Goal: Information Seeking & Learning: Learn about a topic

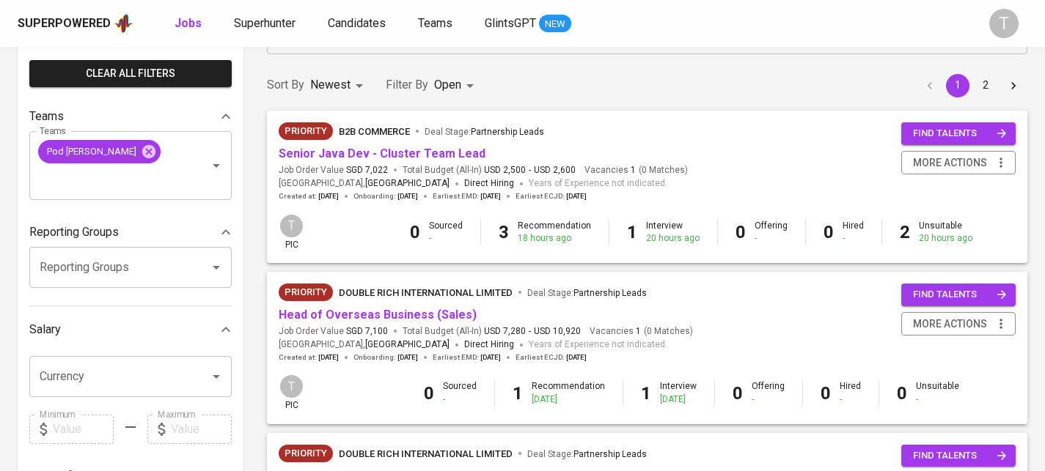
scroll to position [134, 0]
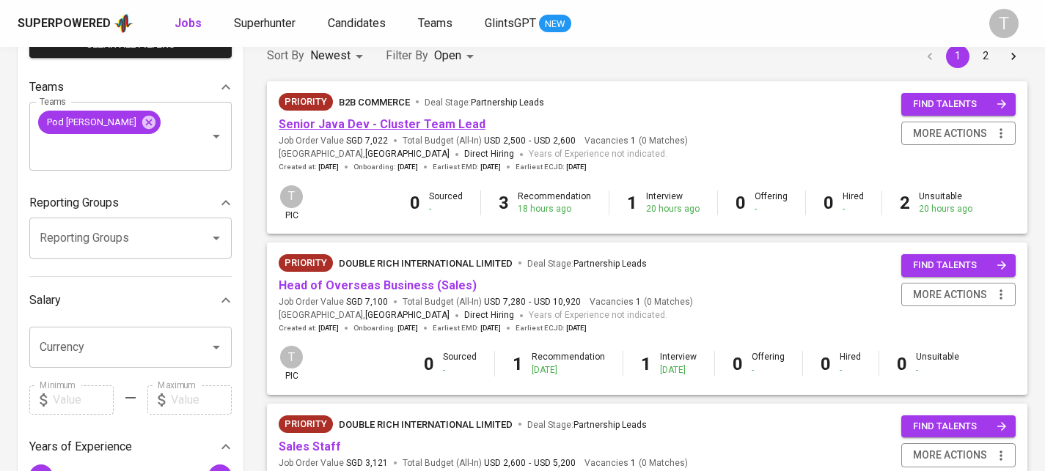
click at [399, 124] on link "Senior Java Dev - Cluster Team Lead" at bounding box center [382, 124] width 207 height 14
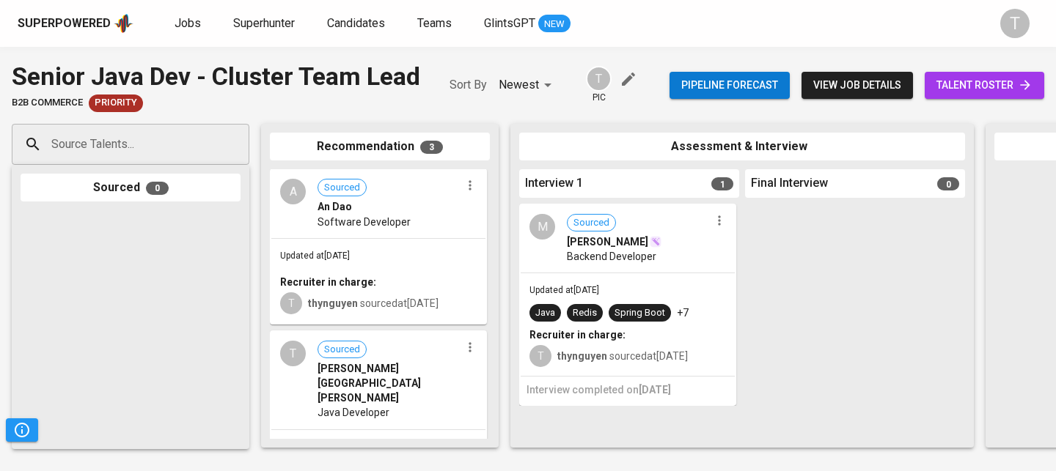
scroll to position [228, 0]
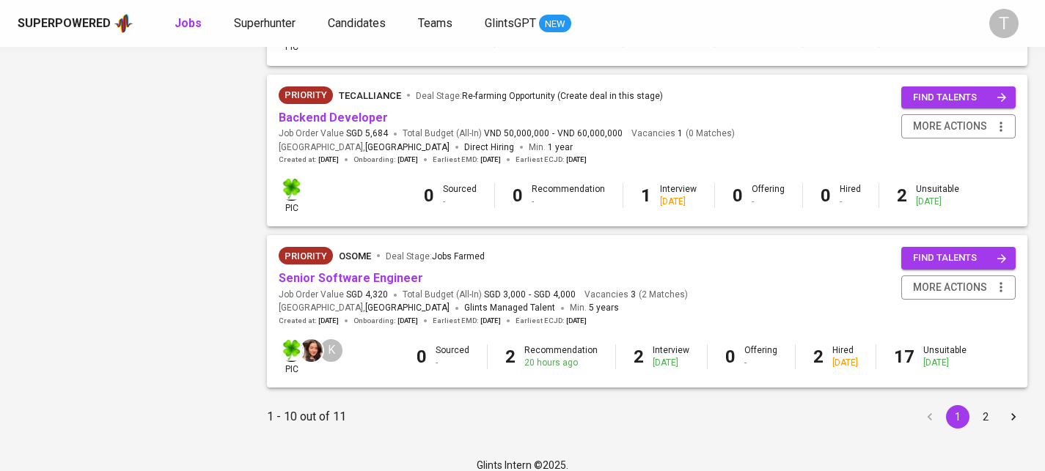
scroll to position [1450, 0]
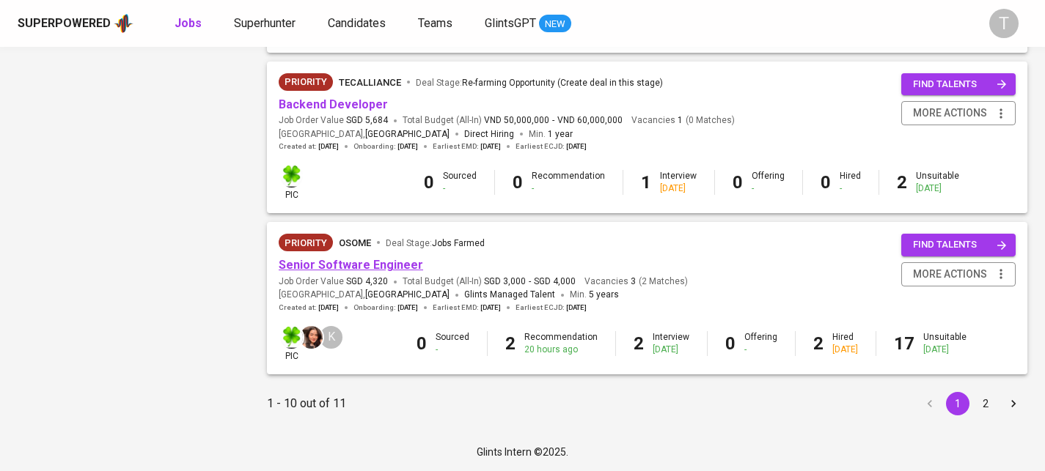
click at [343, 264] on link "Senior Software Engineer" at bounding box center [351, 265] width 144 height 14
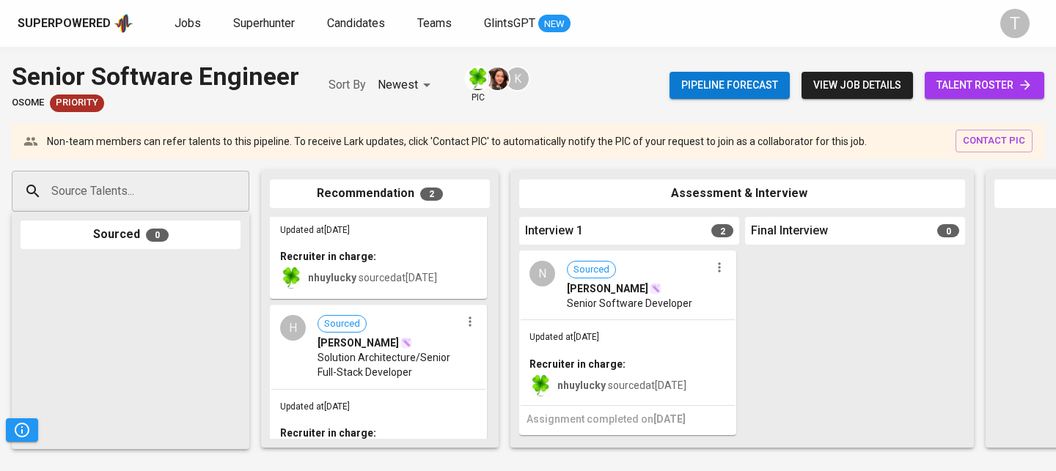
scroll to position [120, 0]
